Goal: Find specific page/section: Find specific page/section

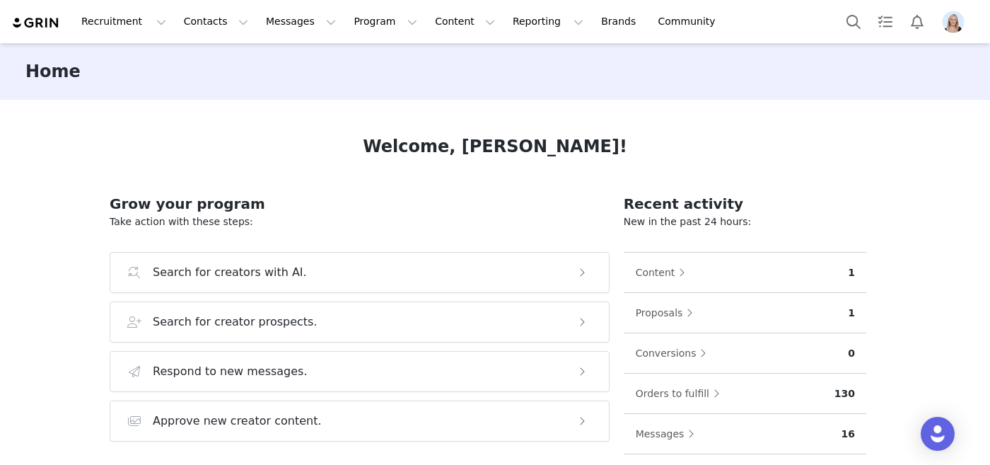
click at [948, 19] on img "Profile" at bounding box center [953, 22] width 23 height 23
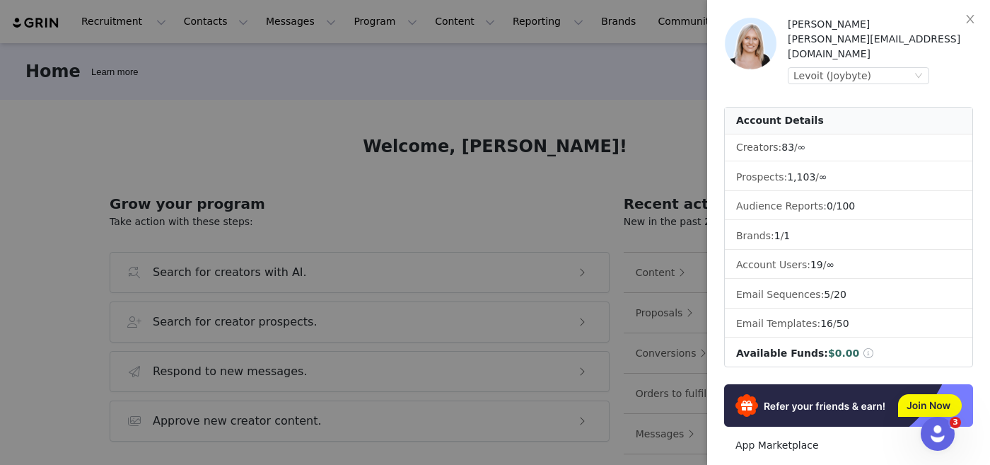
click at [407, 37] on div at bounding box center [495, 232] width 990 height 465
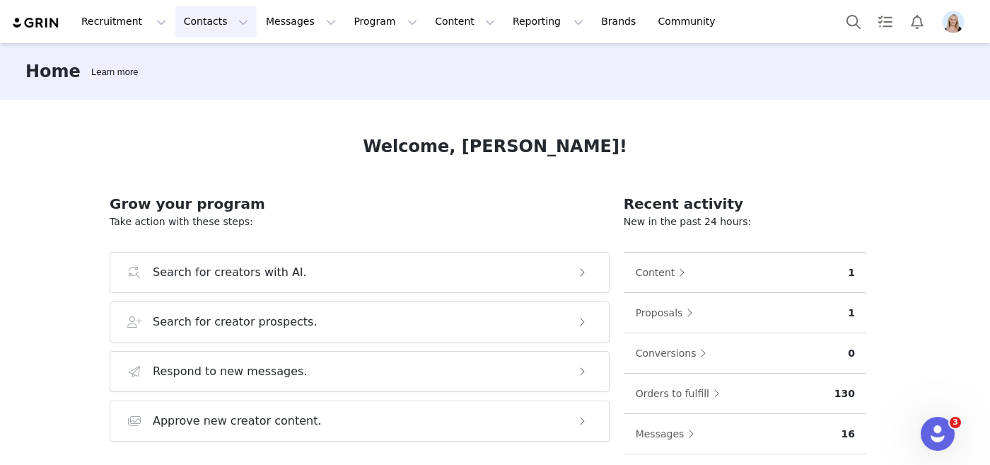
click at [202, 36] on button "Contacts Contacts" at bounding box center [215, 22] width 81 height 32
click at [208, 59] on p "Creators" at bounding box center [198, 62] width 42 height 15
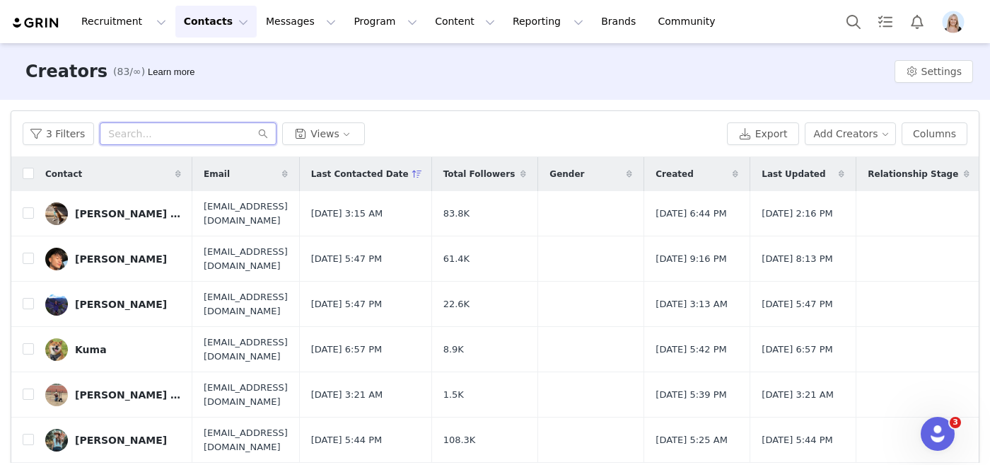
click at [145, 135] on input "text" at bounding box center [188, 133] width 177 height 23
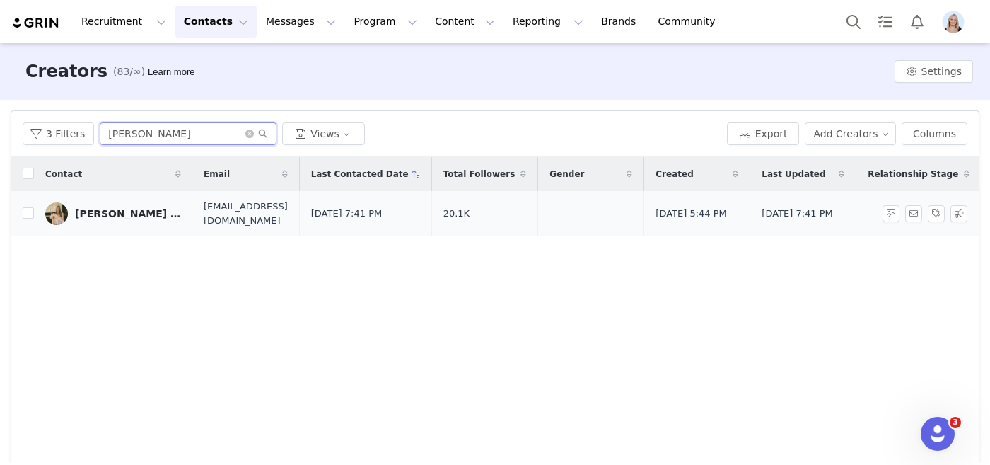
type input "[PERSON_NAME]"
click at [117, 216] on div "[PERSON_NAME] & [PERSON_NAME]" at bounding box center [128, 213] width 106 height 11
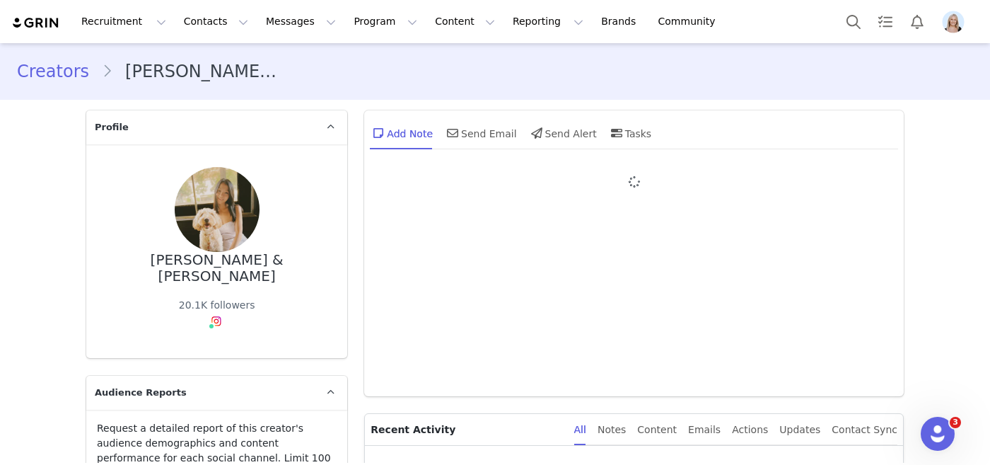
type input "+1 ([GEOGRAPHIC_DATA])"
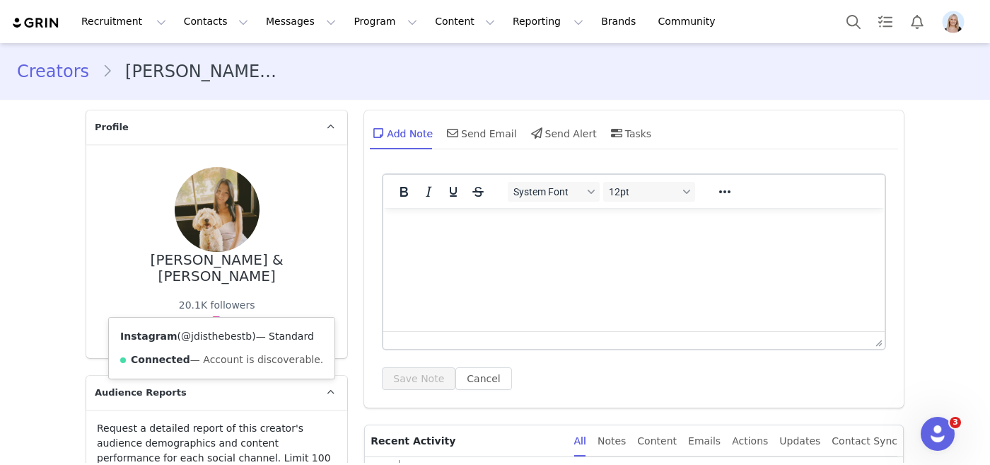
click at [211, 334] on link "@jdisthebestb" at bounding box center [216, 335] width 71 height 11
